Goal: Browse casually

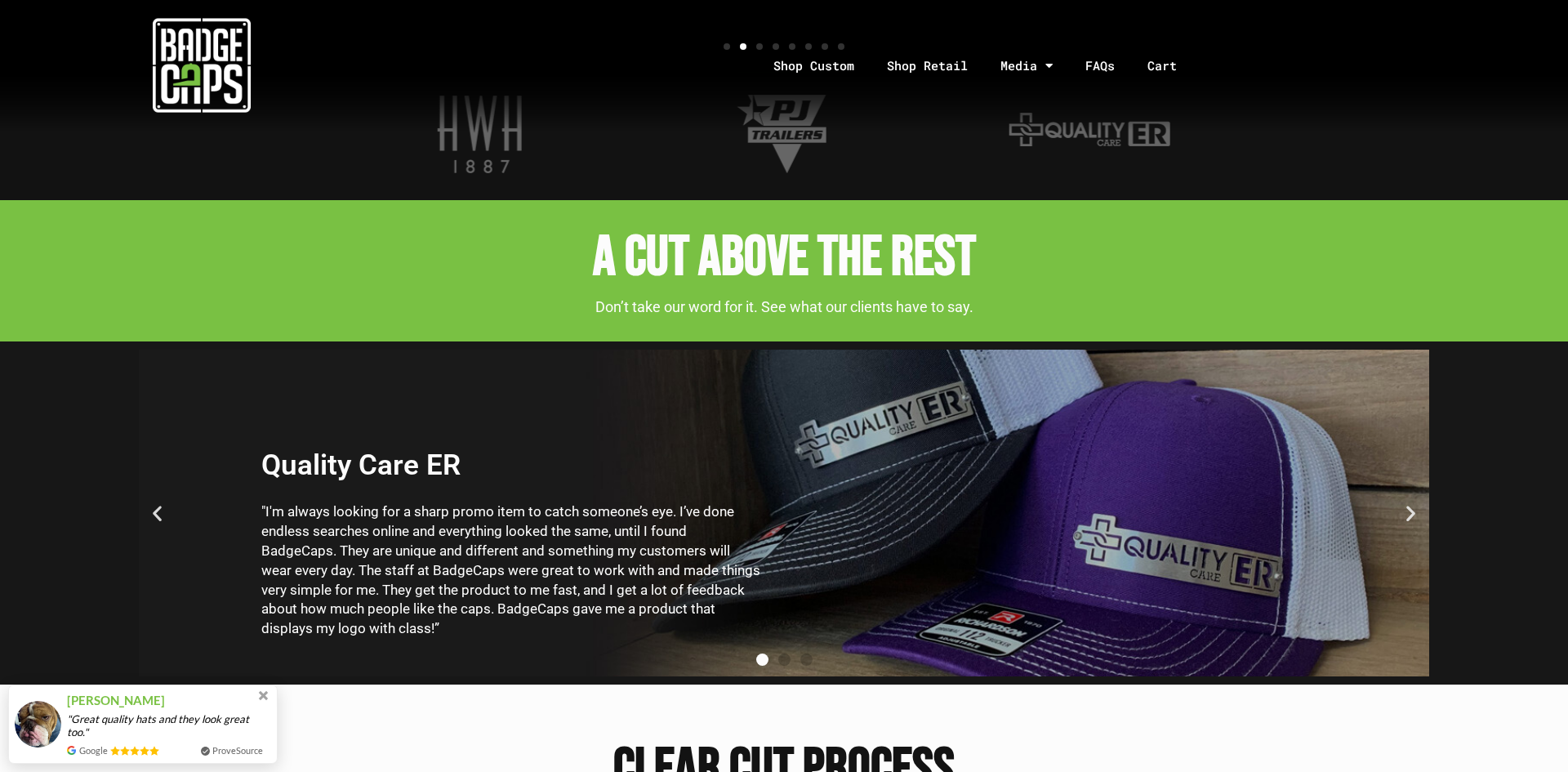
scroll to position [2461, 0]
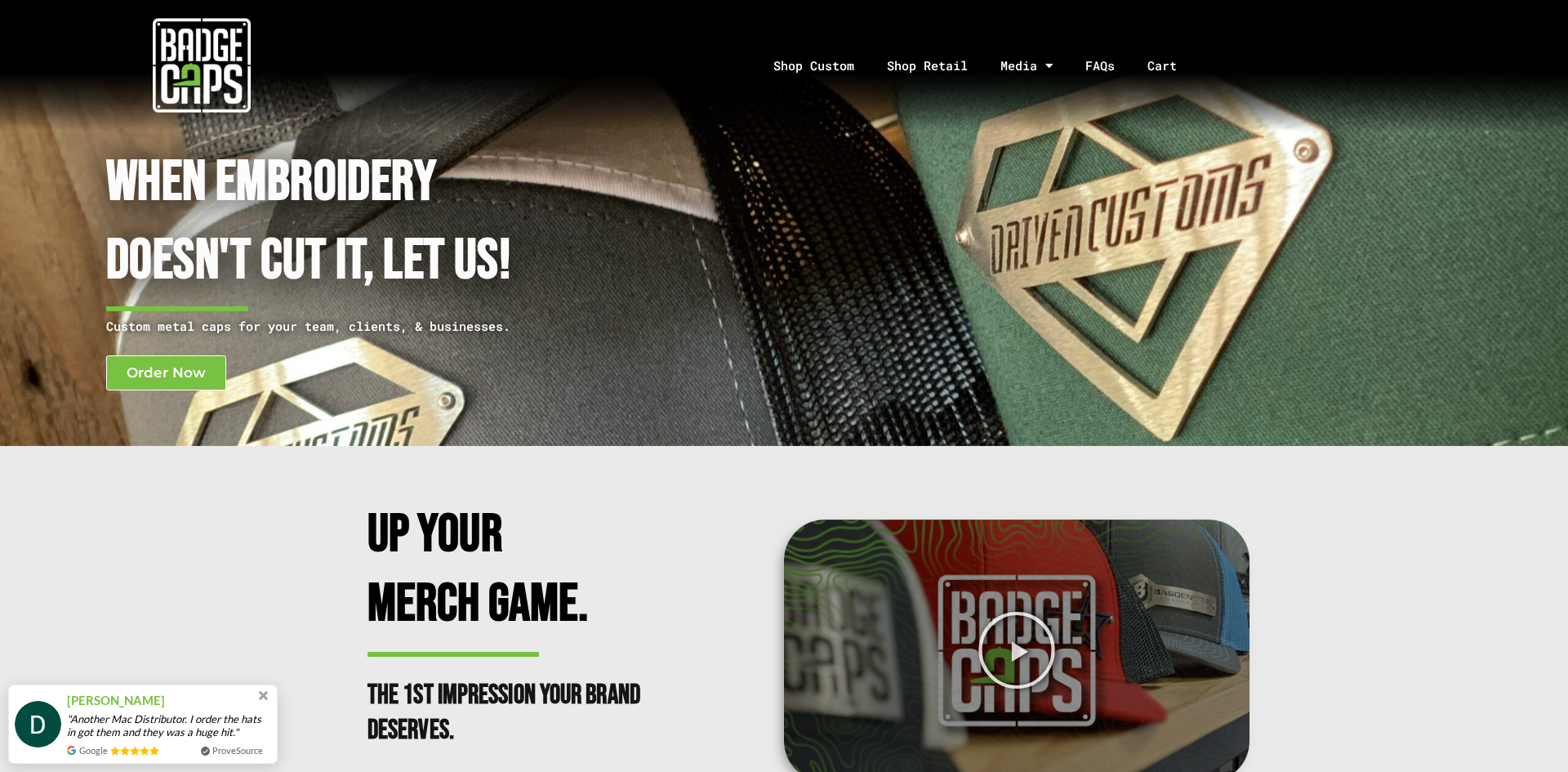
click at [27, 403] on div "When Embroidery Doesn't cut it, Let Us! Custom metal caps for your team, client…" at bounding box center [784, 224] width 1552 height 428
